Goal: Transaction & Acquisition: Purchase product/service

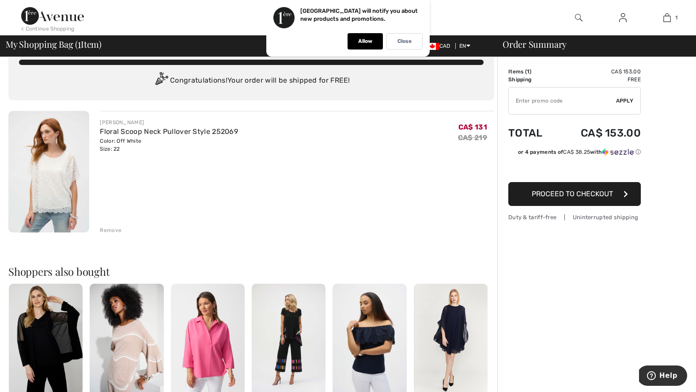
scroll to position [8, 0]
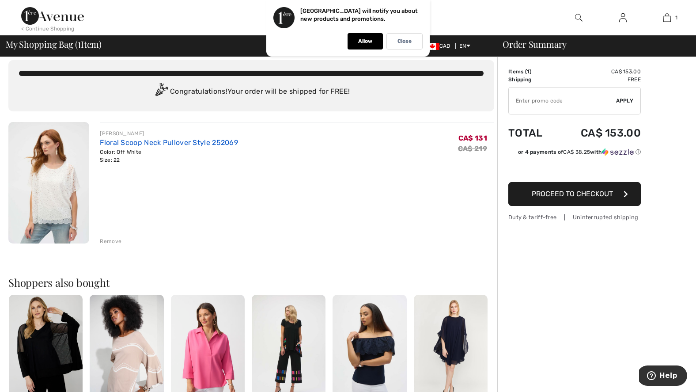
click at [164, 142] on link "Floral Scoop Neck Pullover Style 252069" at bounding box center [169, 142] width 138 height 8
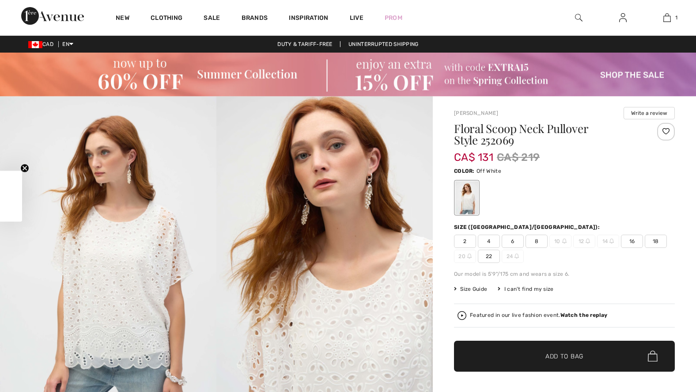
checkbox input "true"
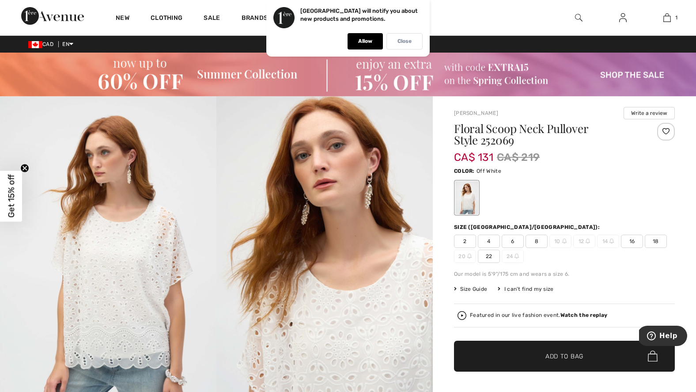
click at [401, 38] on div "Close" at bounding box center [405, 41] width 36 height 16
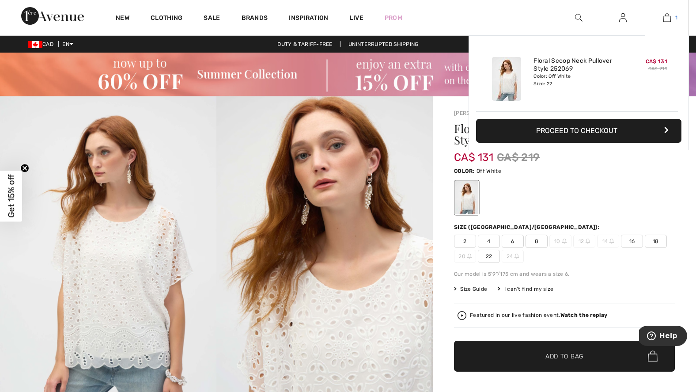
click at [668, 18] on img at bounding box center [667, 17] width 8 height 11
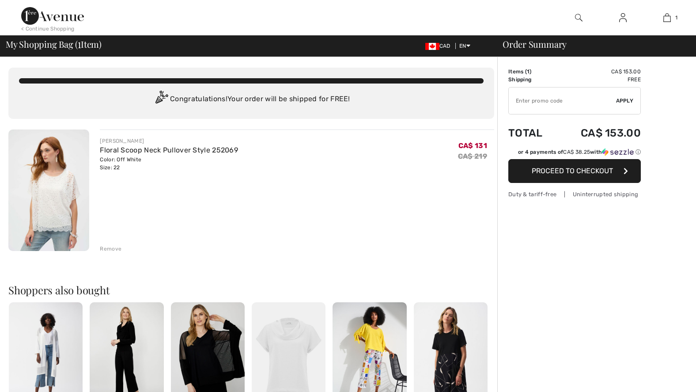
checkbox input "true"
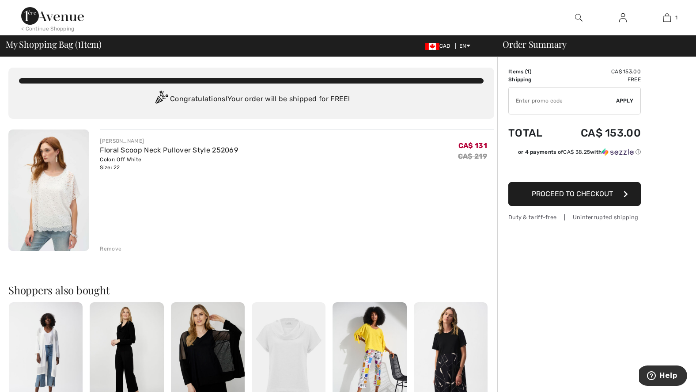
click at [534, 103] on input "TEXT" at bounding box center [562, 100] width 107 height 27
type input "EXTRA15"
click at [623, 99] on span "Apply" at bounding box center [625, 101] width 18 height 8
click at [553, 194] on span "Proceed to Checkout" at bounding box center [572, 193] width 81 height 8
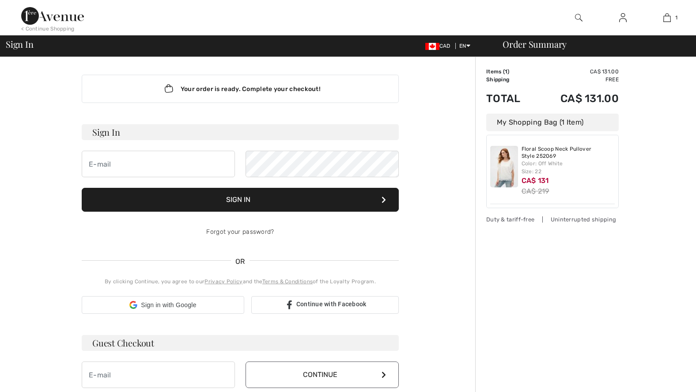
checkbox input "true"
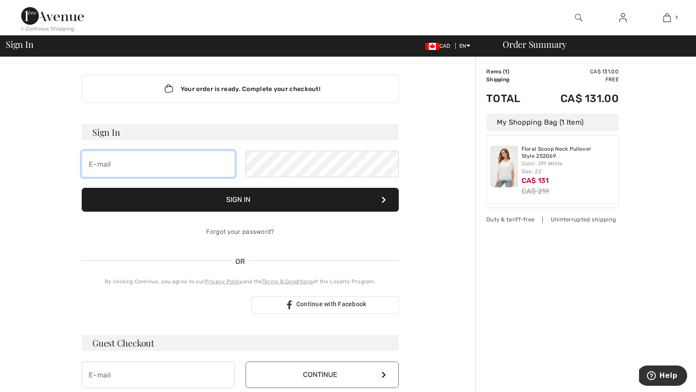
type input "soniabaldassi@me.com"
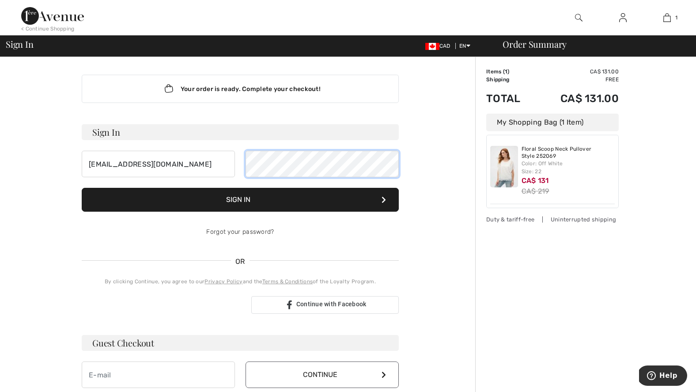
click at [240, 200] on button "Sign In" at bounding box center [240, 200] width 317 height 24
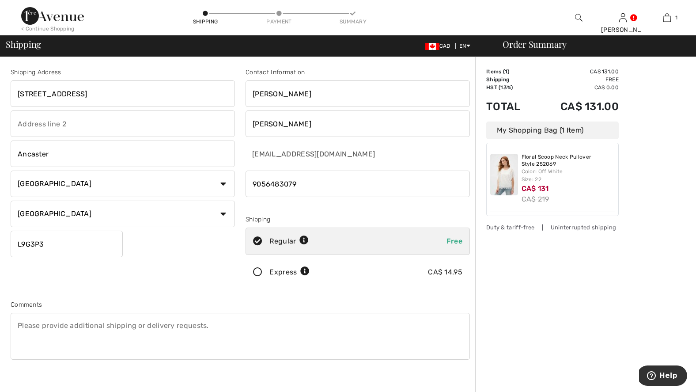
drag, startPoint x: 304, startPoint y: 186, endPoint x: 193, endPoint y: 174, distance: 112.0
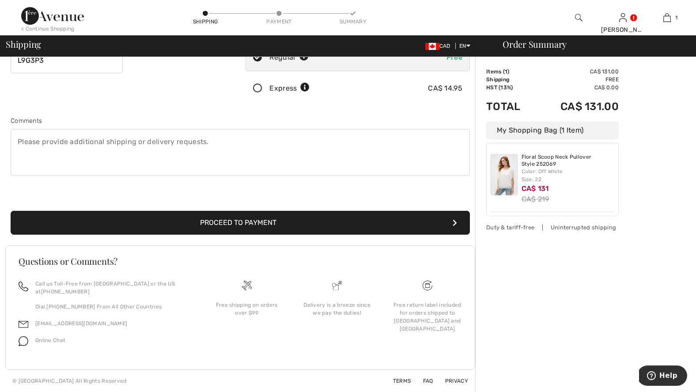
scroll to position [184, 0]
type input "9059063079"
click at [205, 224] on button "Proceed to Payment" at bounding box center [240, 223] width 459 height 24
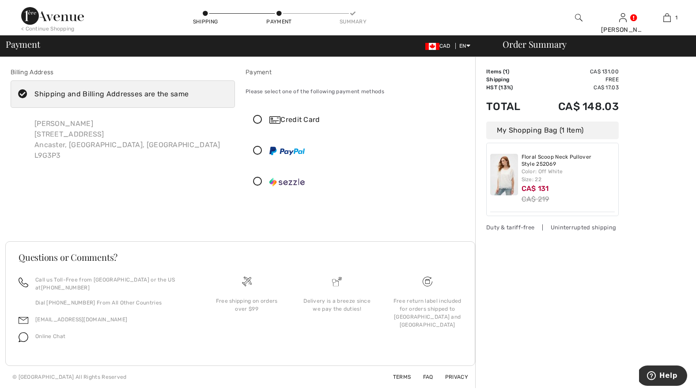
click at [258, 117] on icon at bounding box center [257, 119] width 23 height 9
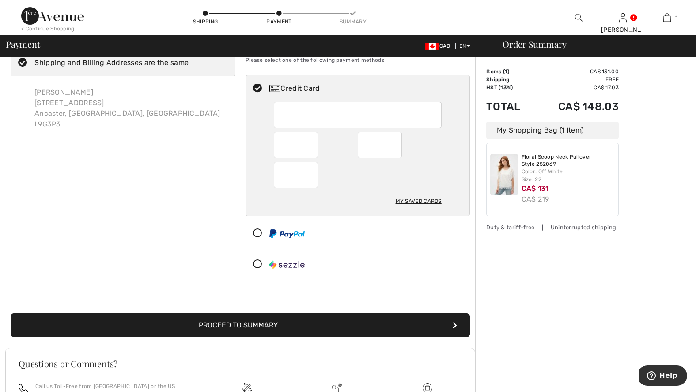
scroll to position [33, 0]
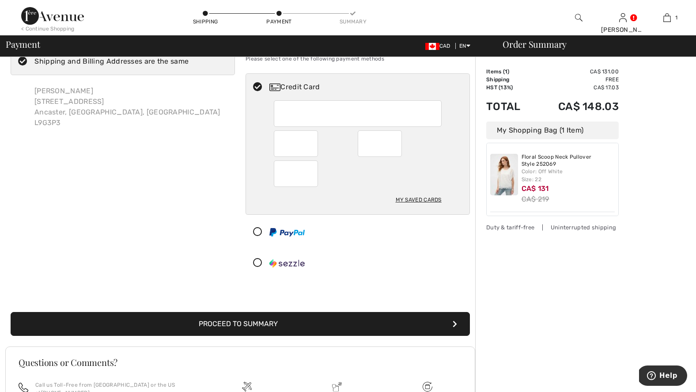
click at [256, 322] on button "Proceed to Summary" at bounding box center [240, 324] width 459 height 24
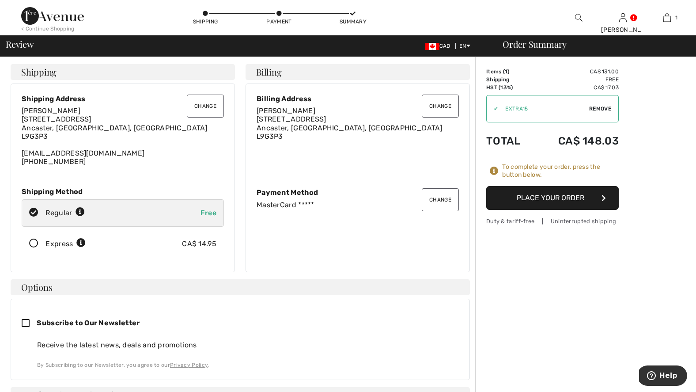
click at [546, 198] on button "Place Your Order" at bounding box center [552, 198] width 133 height 24
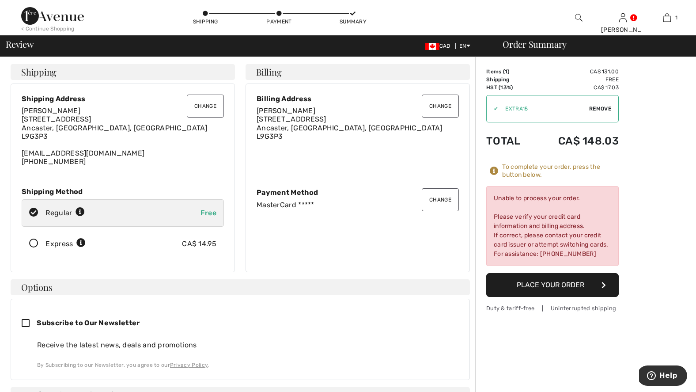
click at [434, 196] on button "Change" at bounding box center [440, 199] width 37 height 23
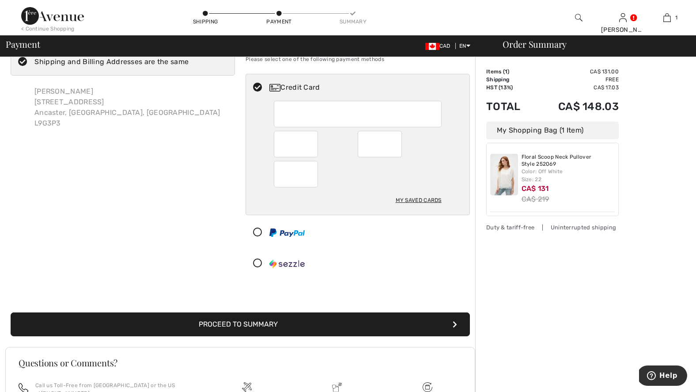
click at [233, 324] on button "Proceed to Summary" at bounding box center [240, 324] width 459 height 24
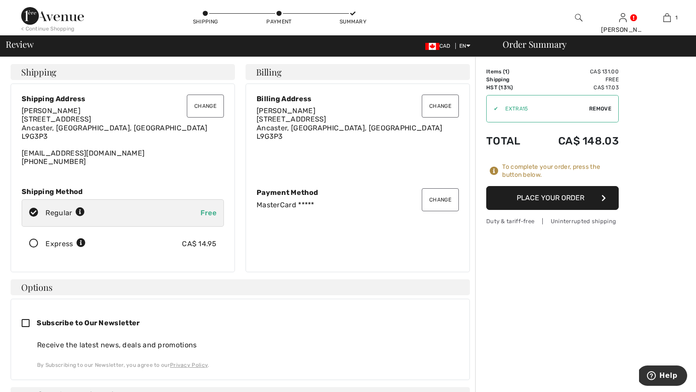
click at [553, 196] on button "Place Your Order" at bounding box center [552, 198] width 133 height 24
